Goal: Find specific page/section: Find specific page/section

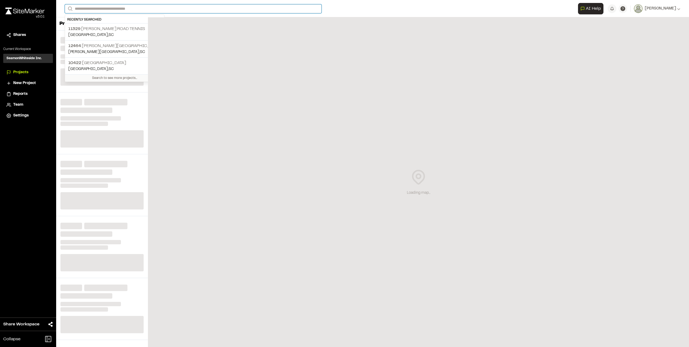
click at [142, 7] on input "Search" at bounding box center [193, 8] width 257 height 9
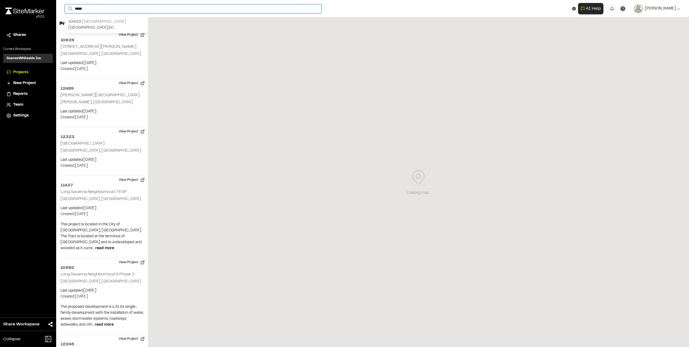
type input "*****"
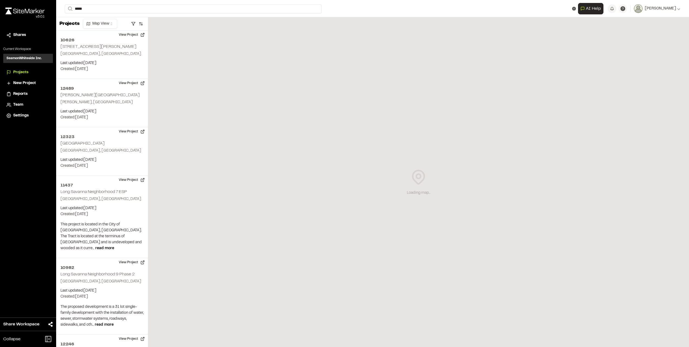
click at [106, 20] on p "[STREET_ADDRESS]" at bounding box center [107, 21] width 79 height 6
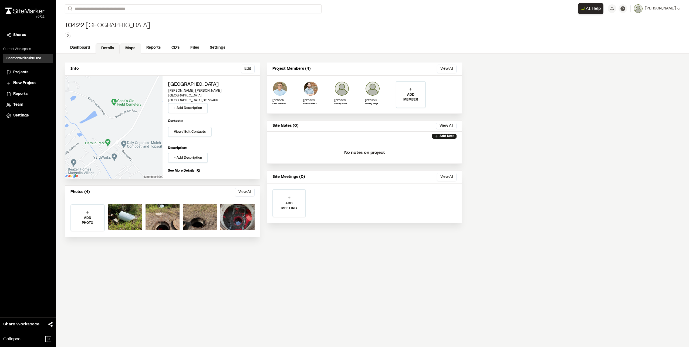
click at [126, 47] on link "Maps" at bounding box center [130, 48] width 21 height 10
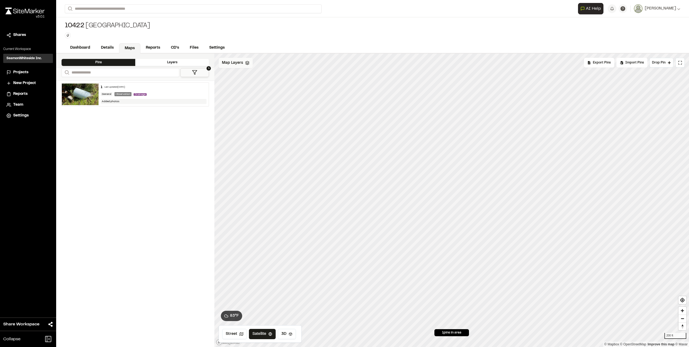
click at [236, 62] on span "Map Layers" at bounding box center [232, 63] width 21 height 6
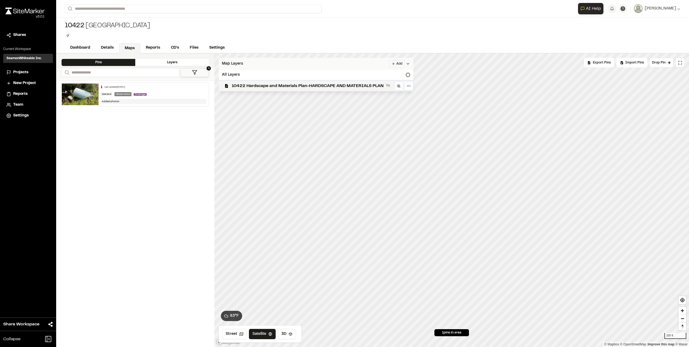
click at [236, 62] on span "Map Layers" at bounding box center [232, 64] width 21 height 6
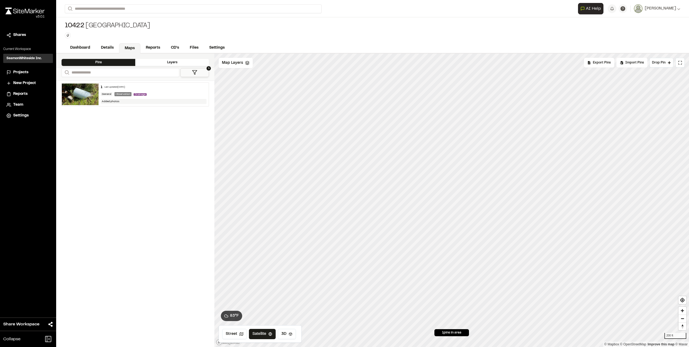
click at [197, 73] on icon at bounding box center [194, 72] width 5 height 5
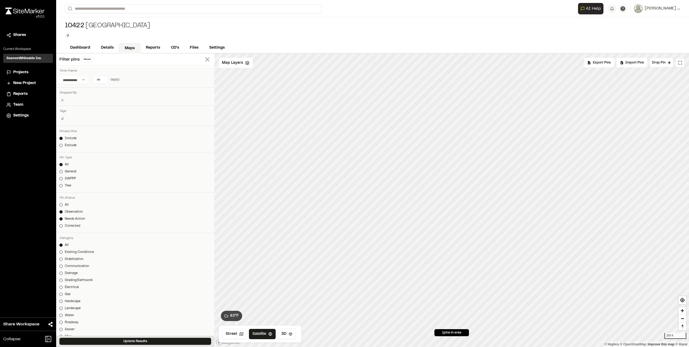
click at [204, 62] on icon at bounding box center [208, 60] width 8 height 8
